Goal: Transaction & Acquisition: Purchase product/service

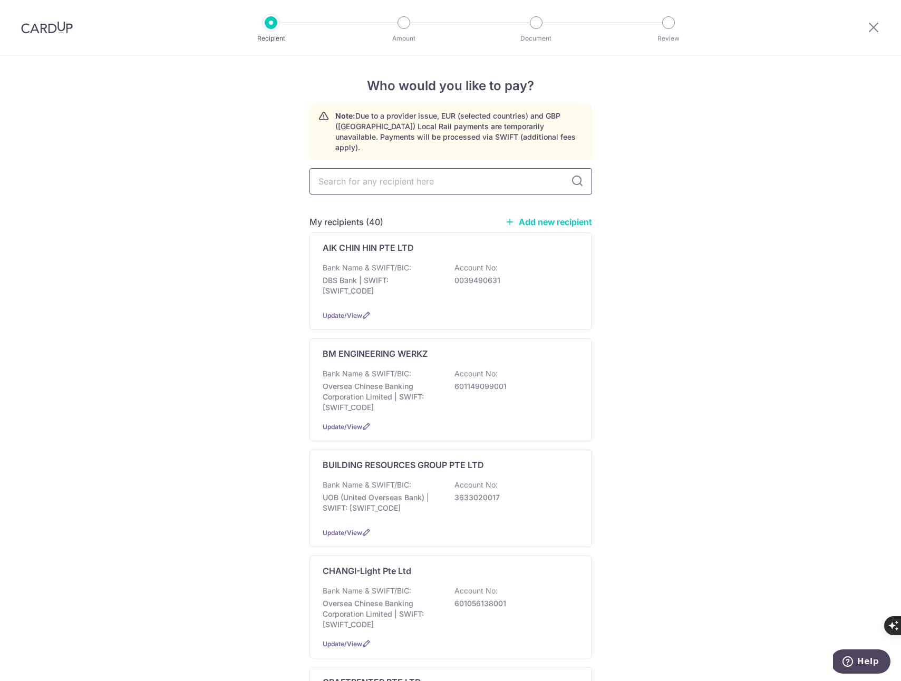
click at [353, 172] on input "text" at bounding box center [450, 181] width 283 height 26
type input "yon"
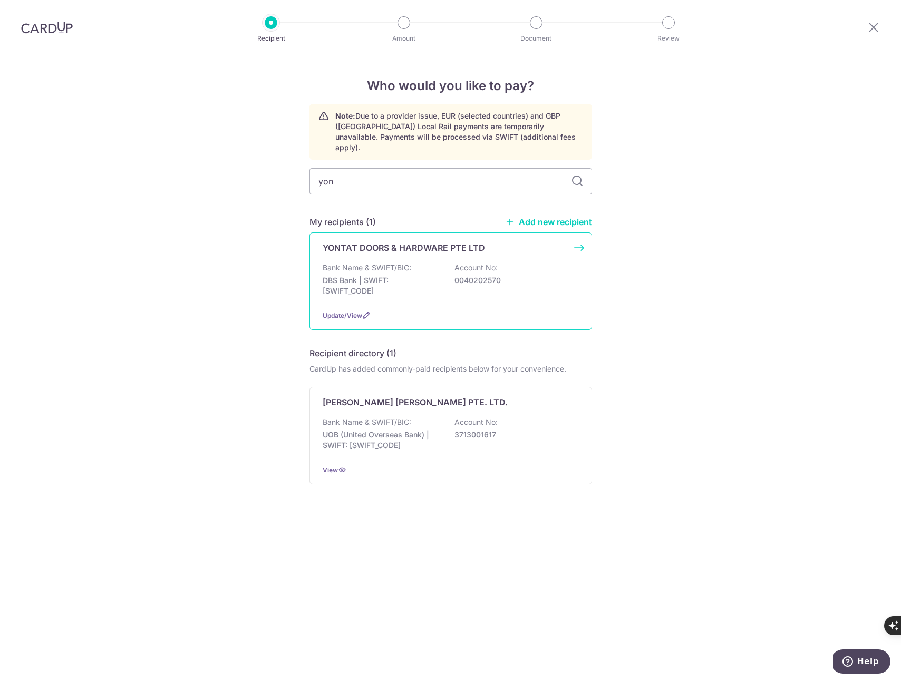
click at [577, 236] on div "YONTAT DOORS & HARDWARE PTE LTD Bank Name & SWIFT/BIC: DBS Bank | SWIFT: DBSSSG…" at bounding box center [450, 281] width 283 height 98
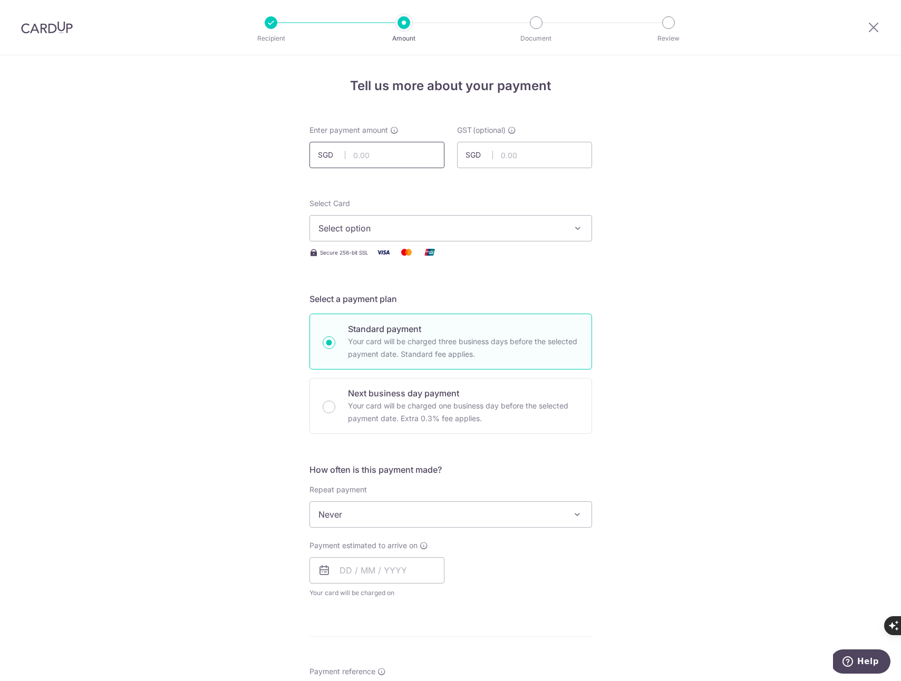
click at [373, 154] on input "text" at bounding box center [376, 155] width 135 height 26
type input "14,649.60"
click at [268, 190] on div "Tell us more about your payment Enter payment amount SGD 14,649.60 14649.60 GST…" at bounding box center [450, 567] width 901 height 1024
click at [370, 234] on span "Select option" at bounding box center [441, 228] width 246 height 13
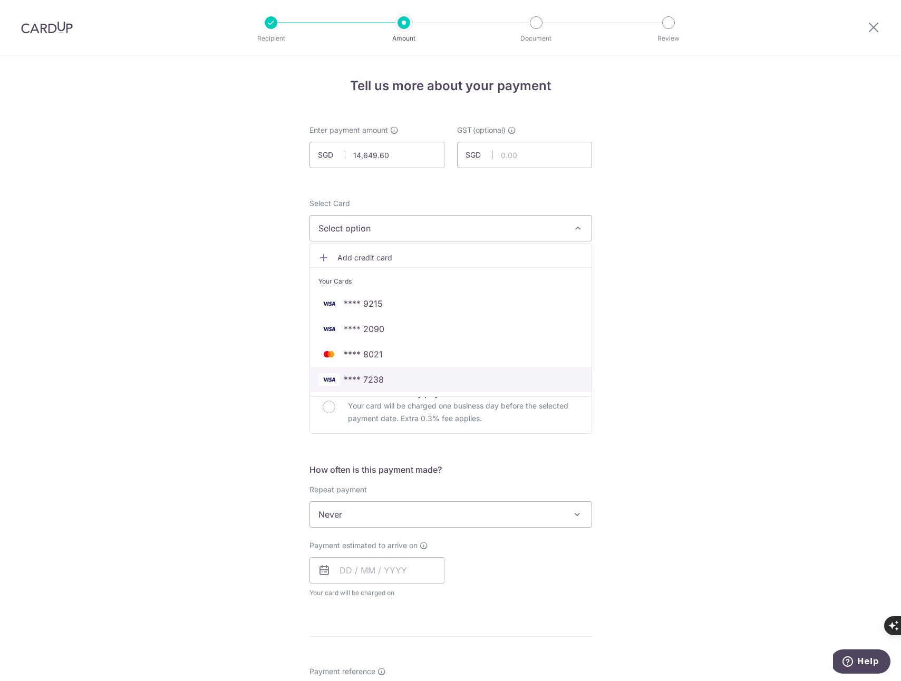
click at [356, 381] on span "**** 7238" at bounding box center [364, 379] width 40 height 13
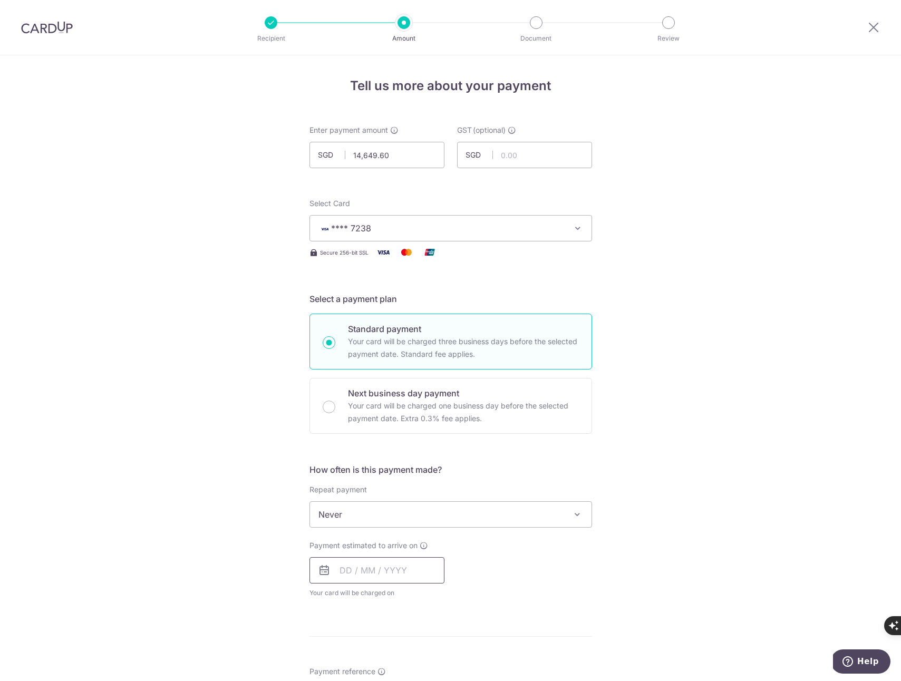
click at [363, 572] on input "text" at bounding box center [376, 570] width 135 height 26
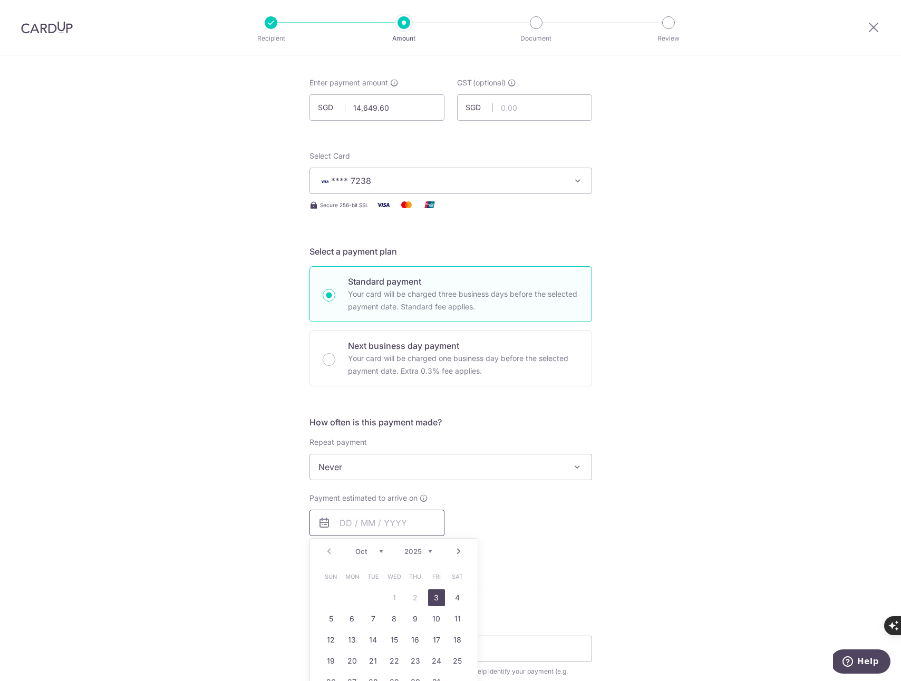
scroll to position [66, 0]
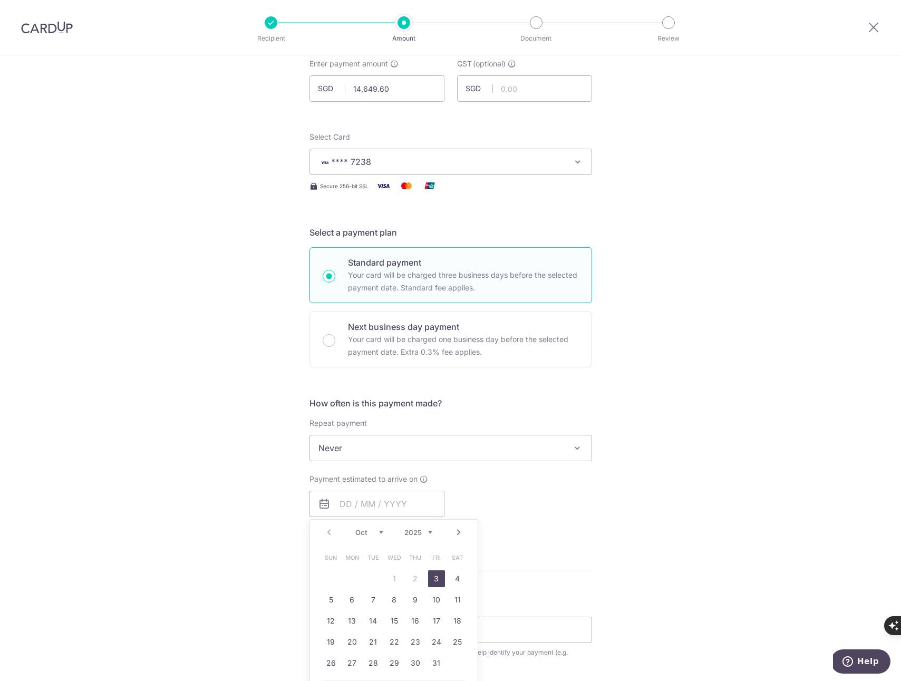
click at [435, 578] on link "3" at bounding box center [436, 578] width 17 height 17
type input "[DATE]"
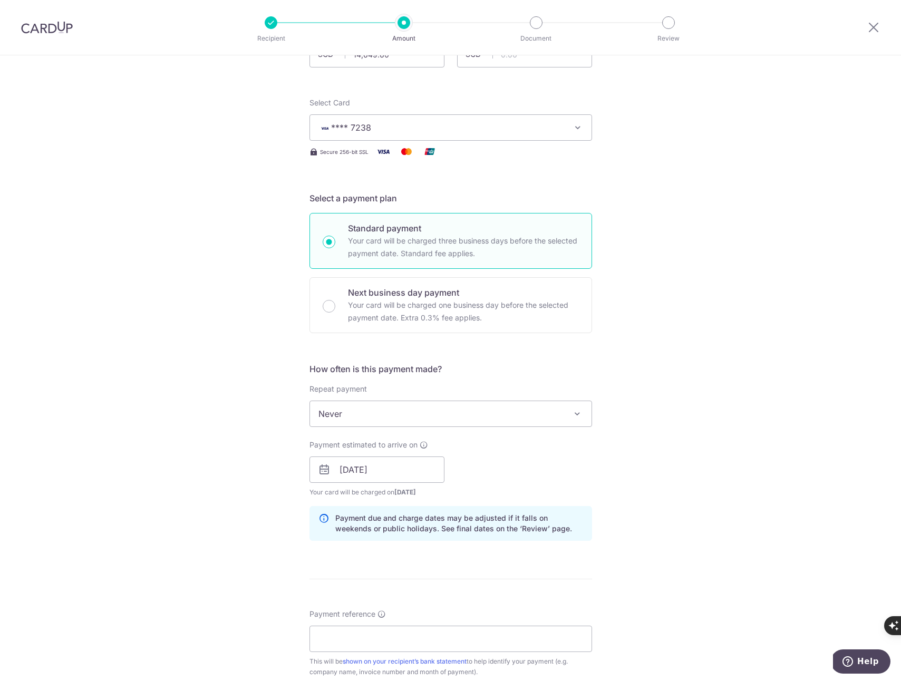
scroll to position [140, 0]
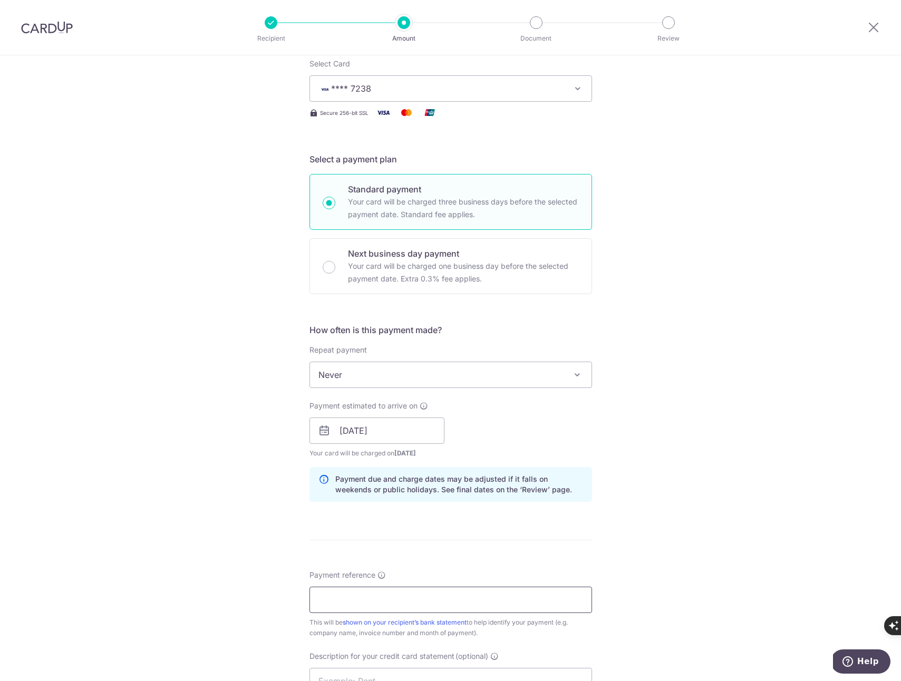
click at [354, 604] on input "Payment reference" at bounding box center [450, 600] width 283 height 26
type input "CO-121851"
click at [228, 578] on div "Tell us more about your payment Enter payment amount SGD 14,649.60 14649.60 GST…" at bounding box center [450, 450] width 901 height 1068
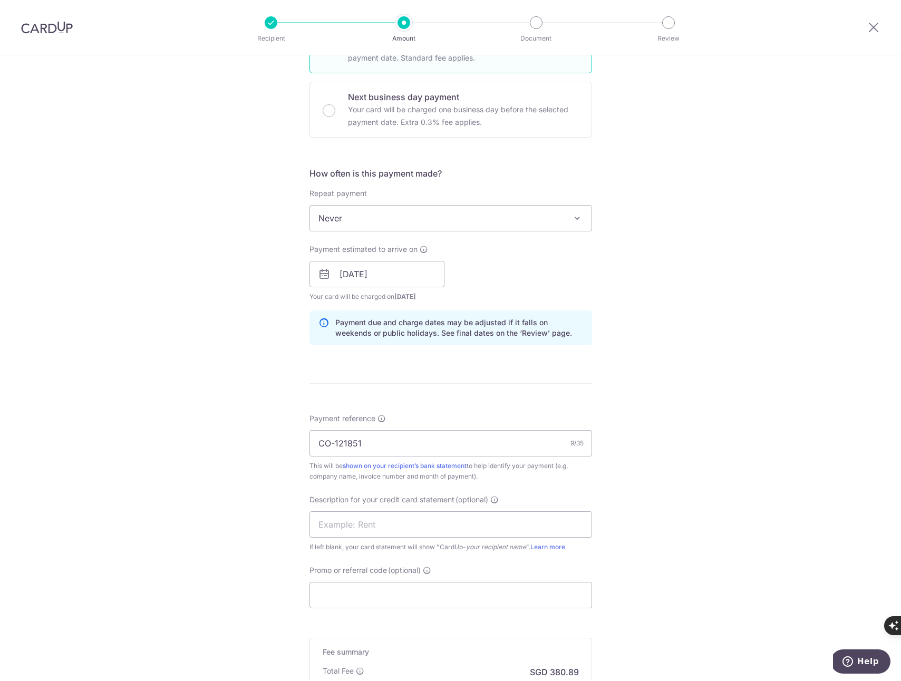
scroll to position [300, 0]
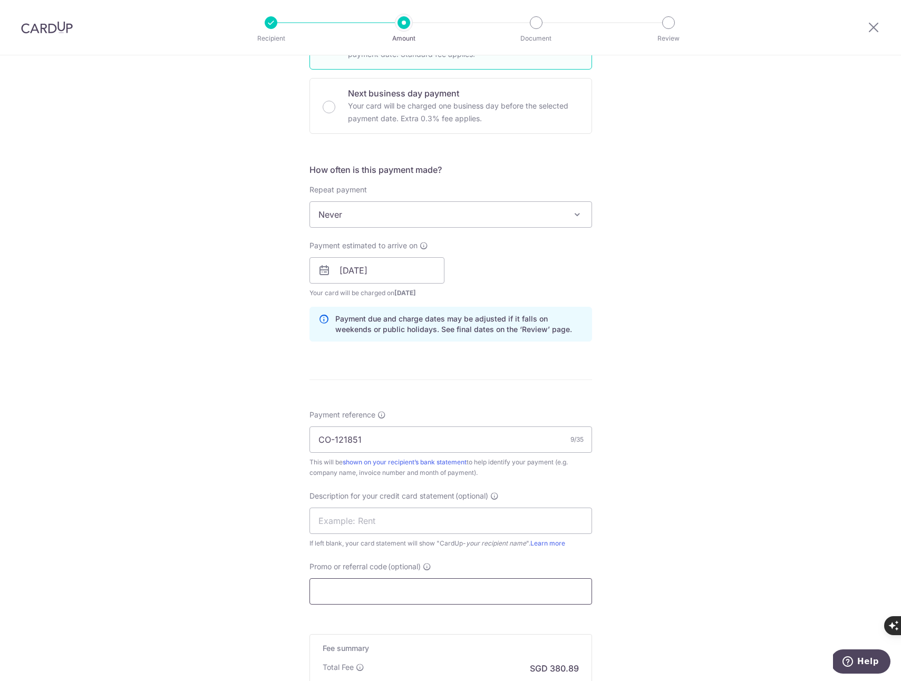
click at [351, 587] on input "Promo or referral code (optional)" at bounding box center [450, 591] width 283 height 26
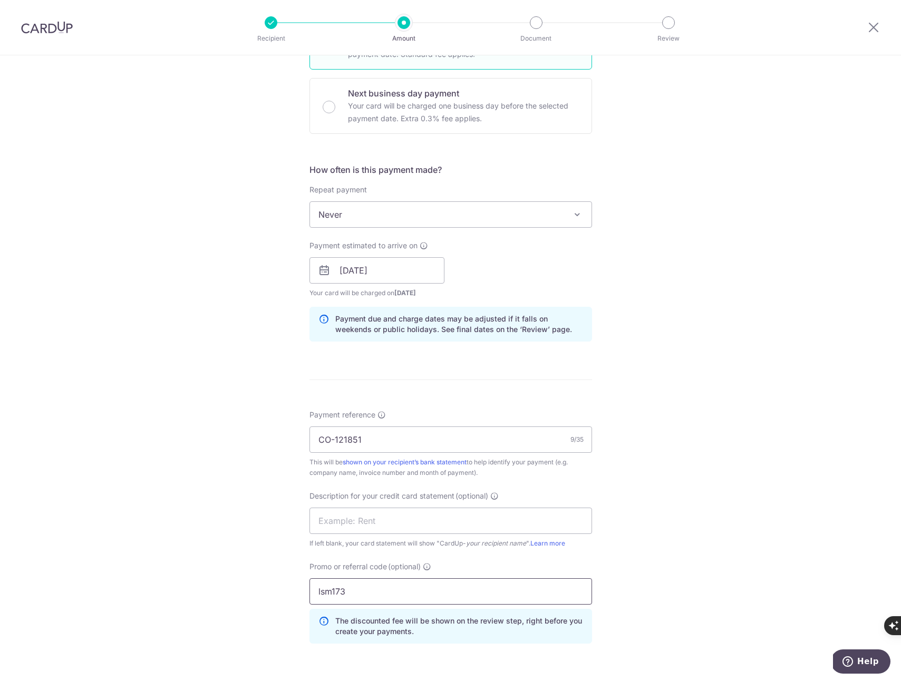
type input "lsm173"
click at [245, 532] on div "Tell us more about your payment Enter payment amount SGD 14,649.60 14649.60 GST…" at bounding box center [450, 312] width 901 height 1115
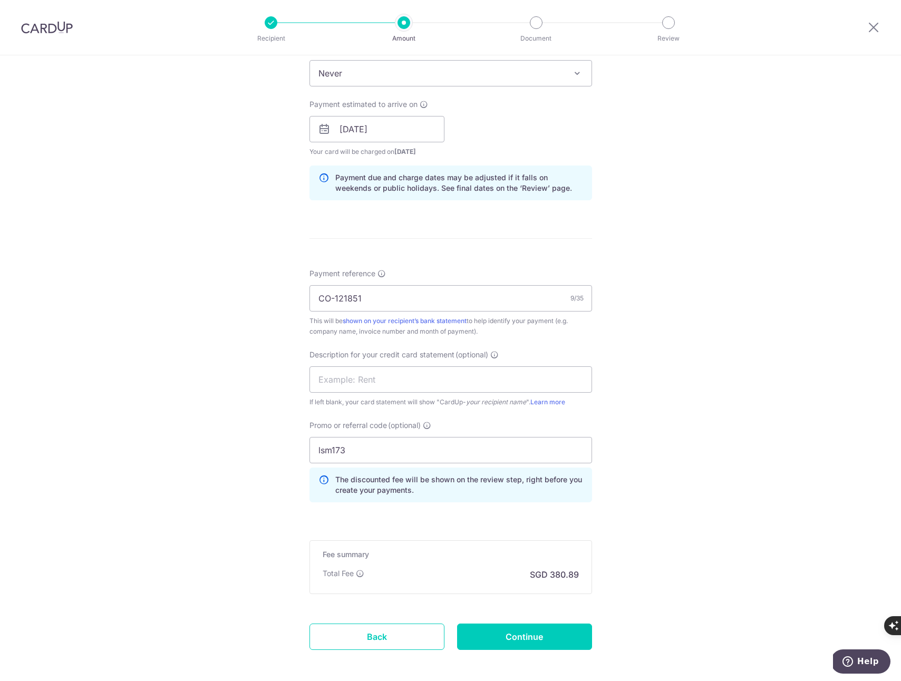
scroll to position [460, 0]
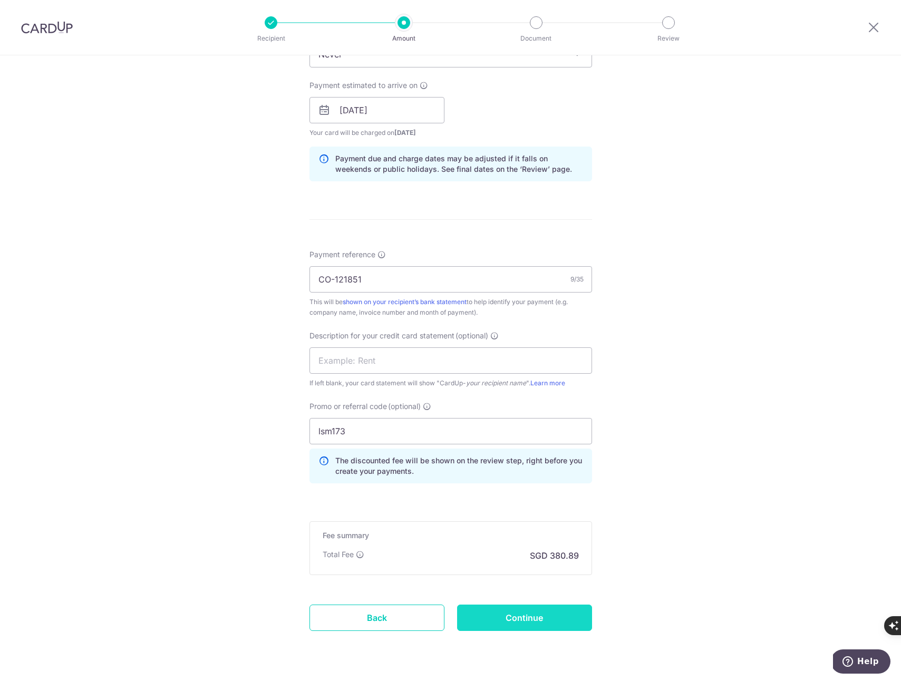
click at [519, 615] on input "Continue" at bounding box center [524, 618] width 135 height 26
type input "Create Schedule"
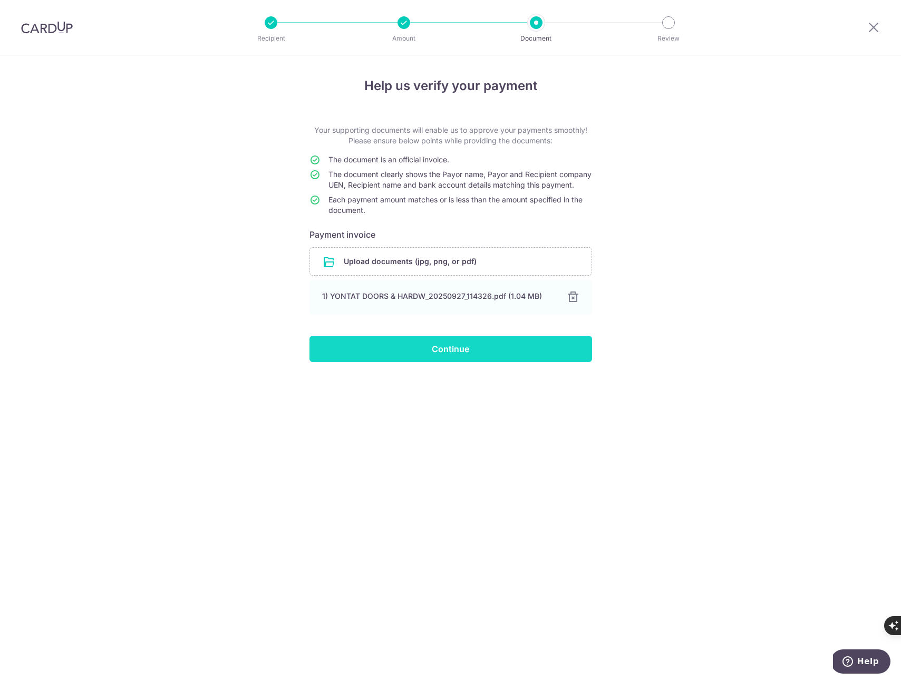
click at [448, 362] on input "Continue" at bounding box center [450, 349] width 283 height 26
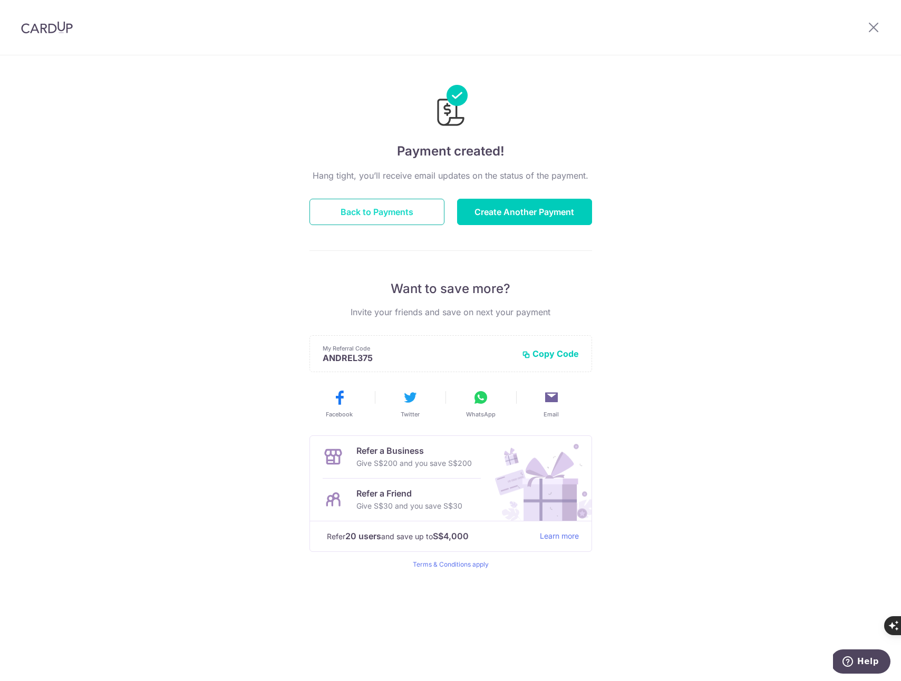
click at [380, 208] on button "Back to Payments" at bounding box center [376, 212] width 135 height 26
